Goal: Check status: Check status

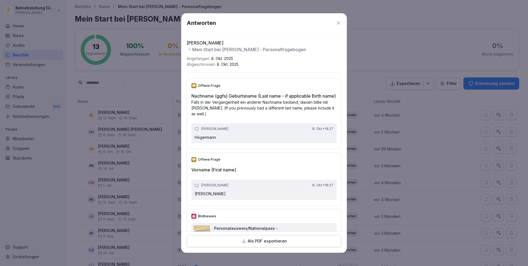
click at [336, 21] on icon at bounding box center [339, 23] width 6 height 6
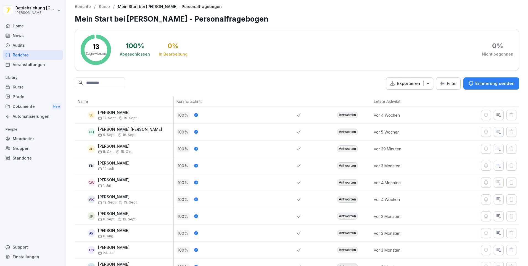
click at [40, 28] on div "Home" at bounding box center [33, 26] width 60 height 10
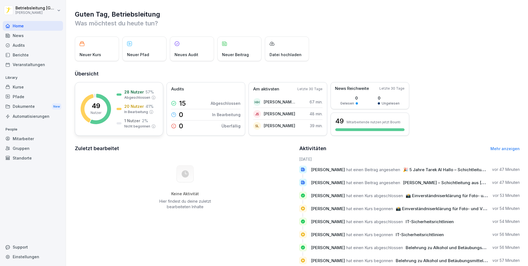
click at [94, 106] on p "49" at bounding box center [96, 105] width 9 height 7
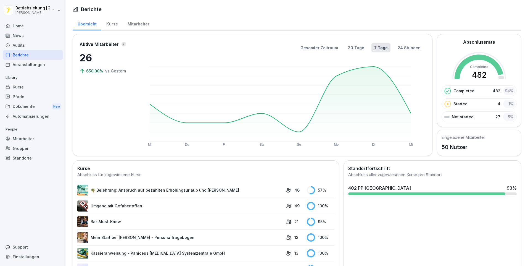
click at [111, 21] on div "Kurse" at bounding box center [111, 23] width 21 height 14
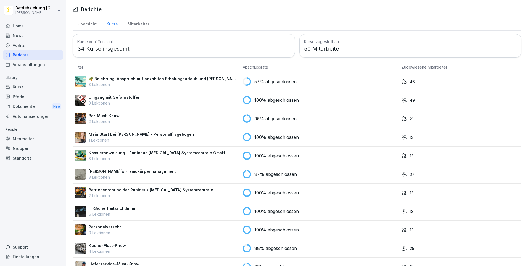
click at [87, 25] on div "Übersicht" at bounding box center [87, 23] width 29 height 14
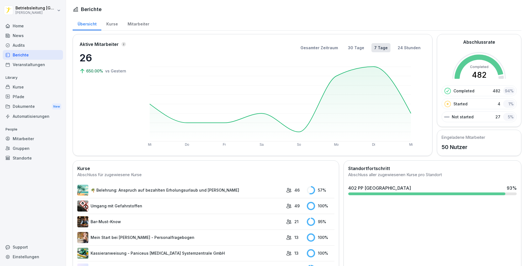
click at [264, 189] on link "🌴 Belehrung: Anspruch auf bezahlten Erholungsurlaub und [PERSON_NAME]" at bounding box center [180, 190] width 206 height 11
